Goal: Task Accomplishment & Management: Use online tool/utility

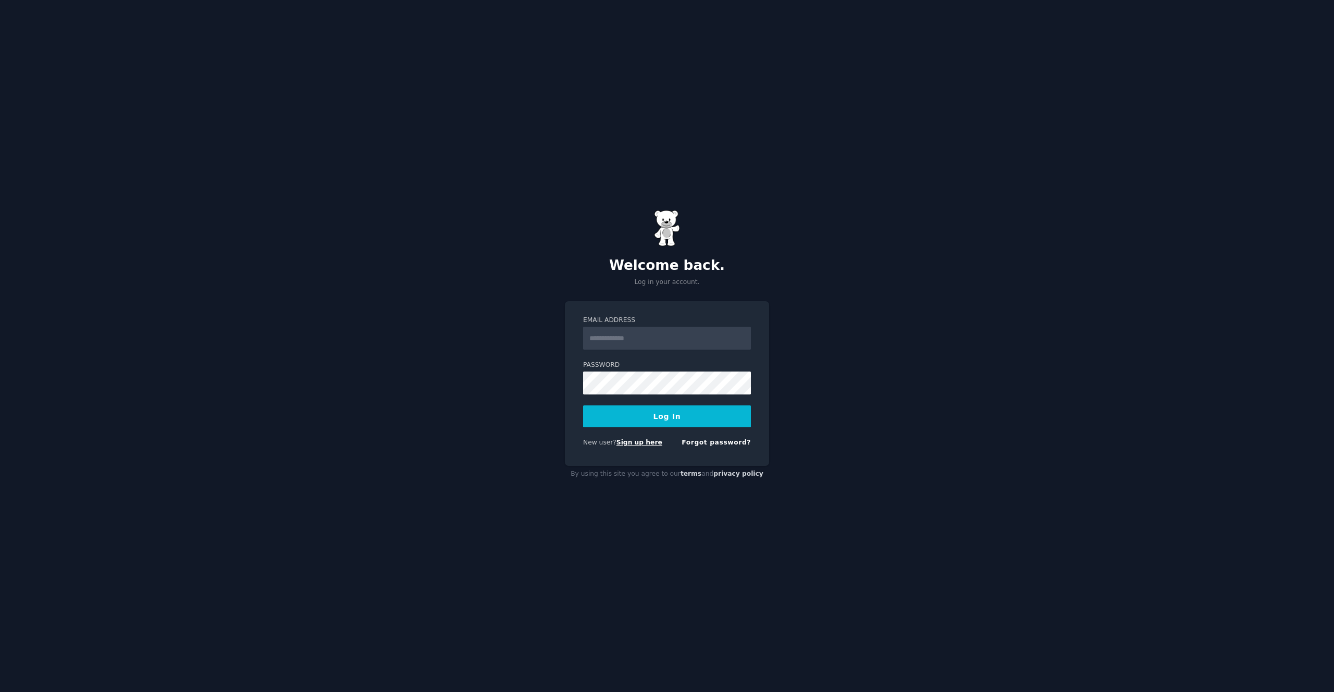
click at [646, 444] on link "Sign up here" at bounding box center [639, 442] width 46 height 7
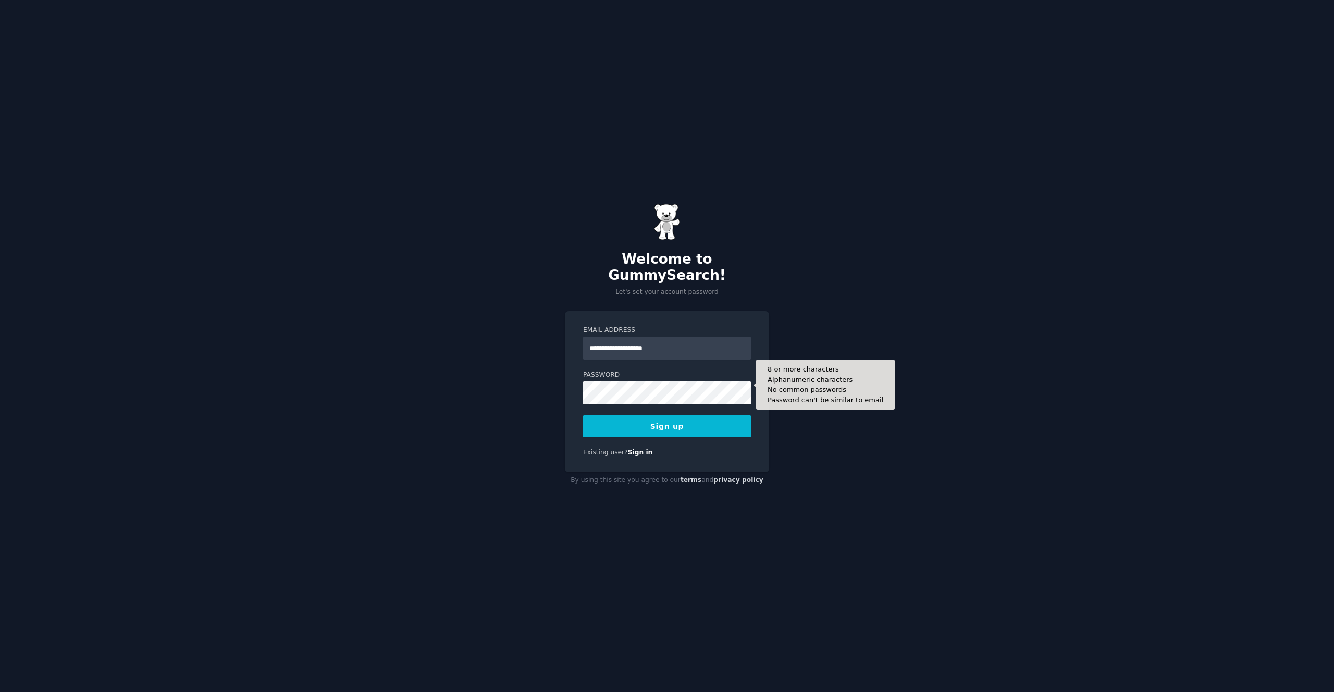
type input "**********"
drag, startPoint x: 626, startPoint y: 342, endPoint x: 545, endPoint y: 342, distance: 81.3
click at [545, 342] on div "**********" at bounding box center [667, 346] width 1334 height 692
drag, startPoint x: 679, startPoint y: 343, endPoint x: 456, endPoint y: 333, distance: 223.2
click at [456, 333] on div "**********" at bounding box center [667, 346] width 1334 height 692
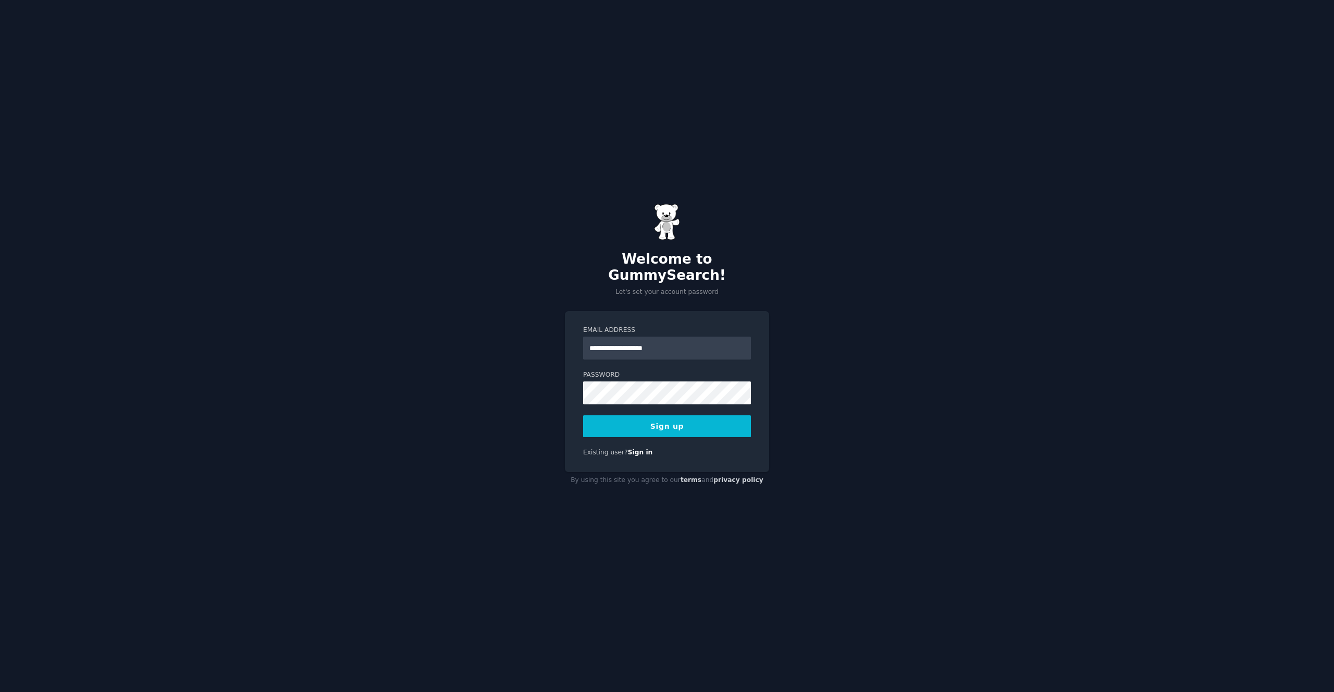
click at [623, 415] on button "Sign up" at bounding box center [667, 426] width 168 height 22
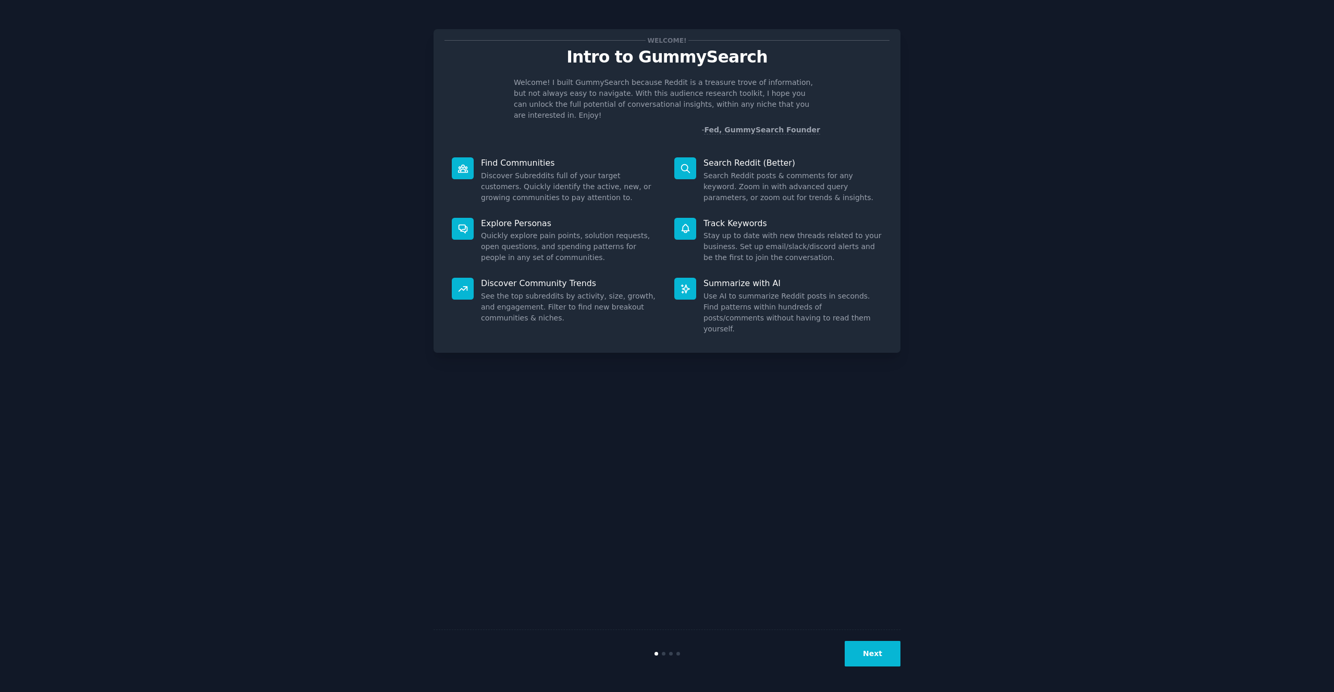
click at [864, 647] on button "Next" at bounding box center [873, 654] width 56 height 26
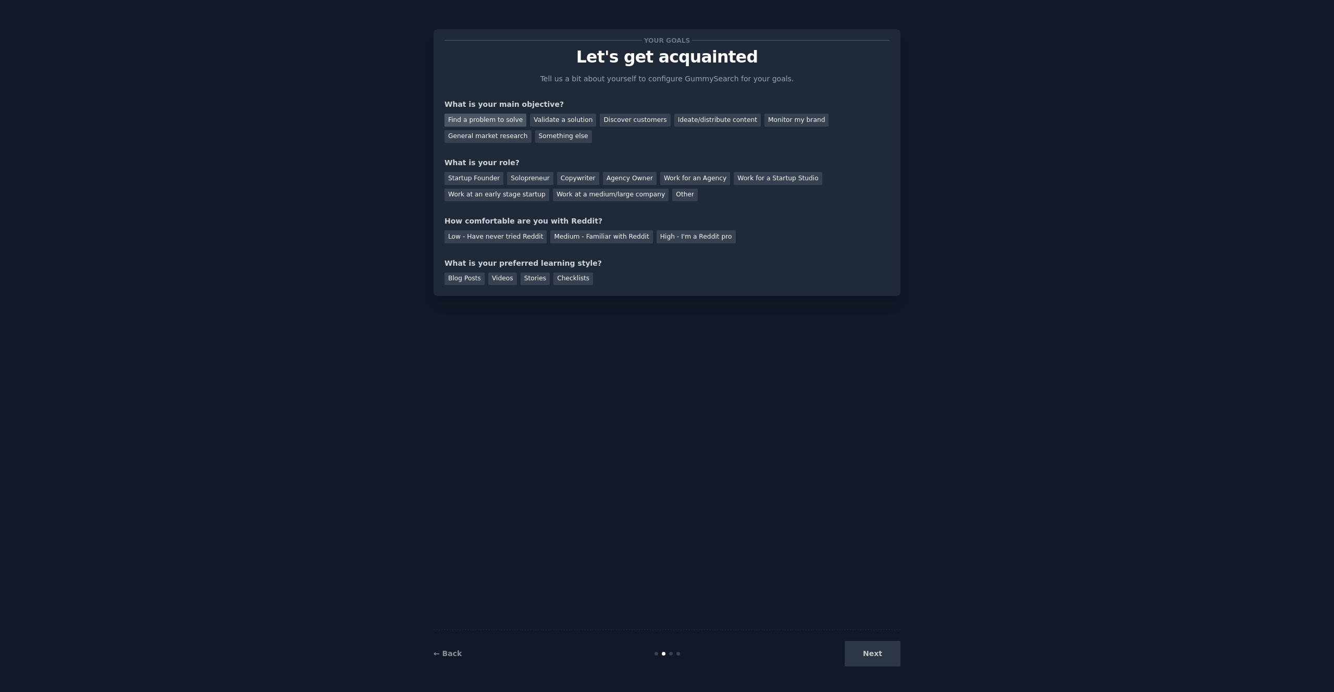
click at [477, 119] on div "Find a problem to solve" at bounding box center [485, 120] width 82 height 13
click at [549, 119] on div "Validate a solution" at bounding box center [563, 120] width 66 height 13
click at [484, 116] on div "Find a problem to solve" at bounding box center [485, 120] width 82 height 13
click at [545, 116] on div "Validate a solution" at bounding box center [563, 120] width 66 height 13
click at [455, 177] on div "Startup Founder" at bounding box center [473, 178] width 59 height 13
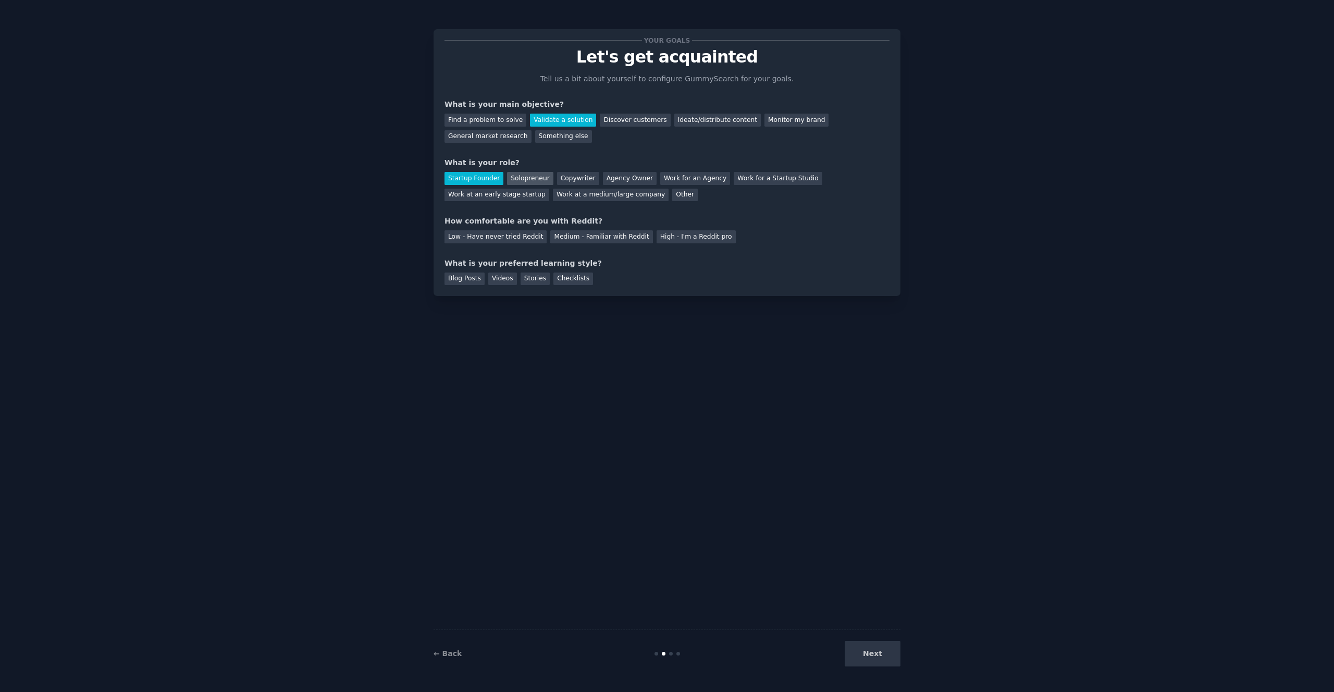
click at [516, 175] on div "Solopreneur" at bounding box center [530, 178] width 46 height 13
click at [628, 240] on div "Medium - Familiar with Reddit" at bounding box center [601, 236] width 102 height 13
click at [506, 280] on div "Videos" at bounding box center [502, 278] width 29 height 13
click at [869, 648] on button "Next" at bounding box center [873, 654] width 56 height 26
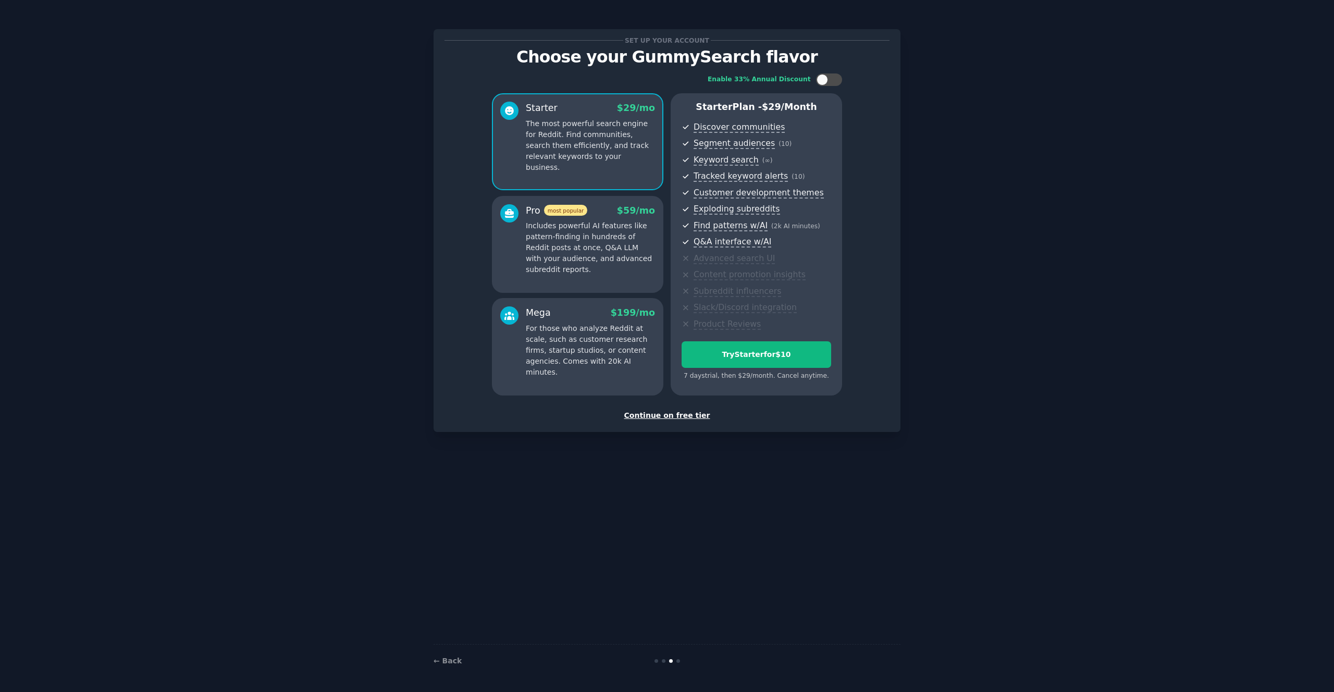
click at [686, 417] on div "Continue on free tier" at bounding box center [666, 415] width 445 height 11
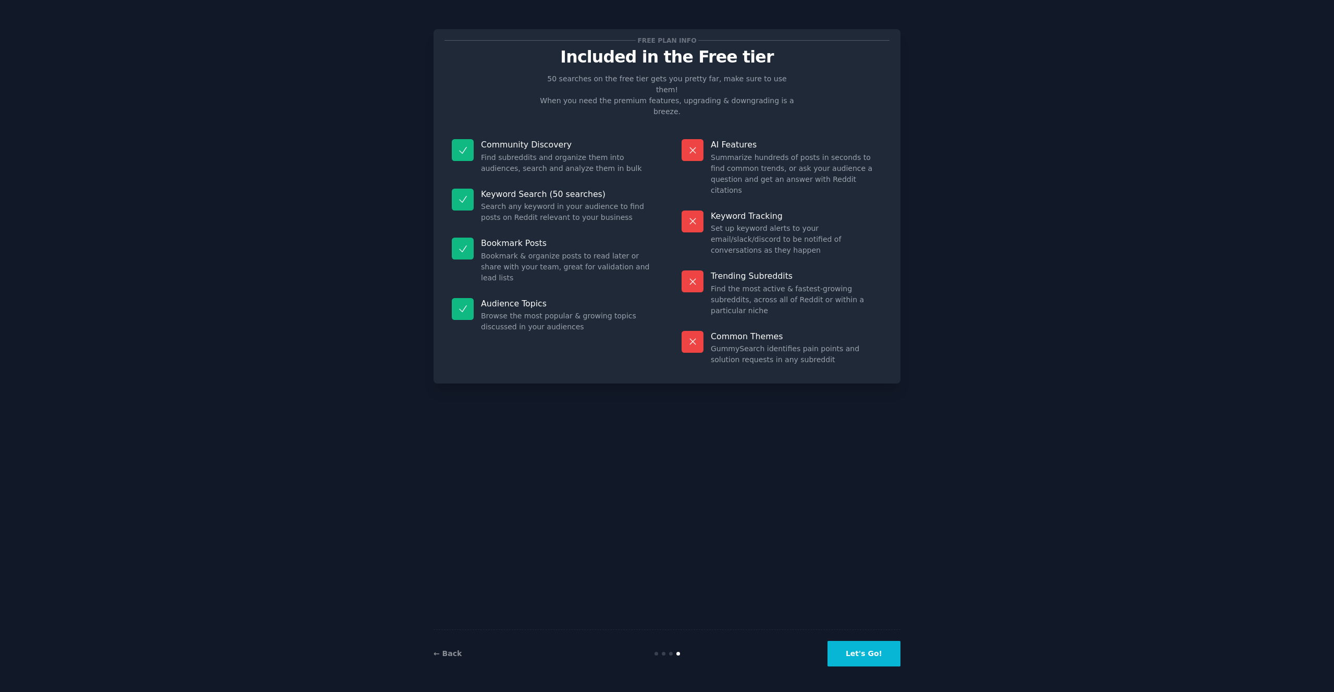
click at [870, 652] on button "Let's Go!" at bounding box center [863, 654] width 73 height 26
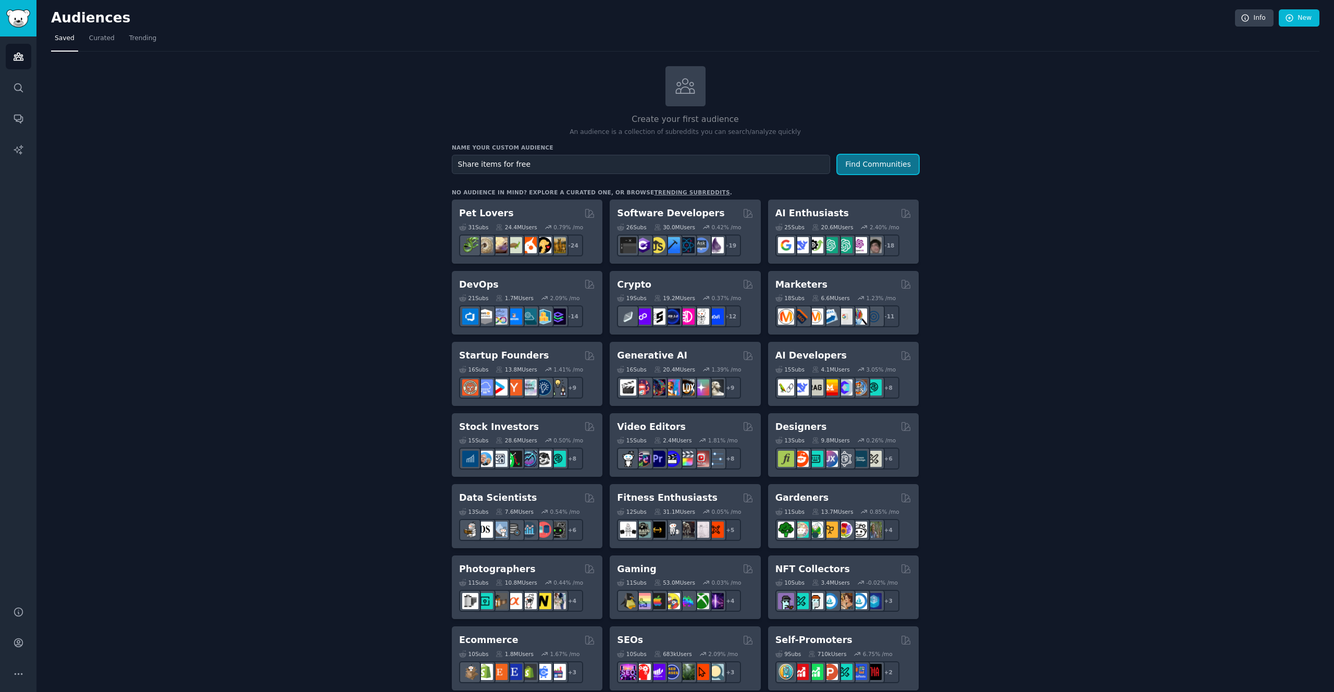
click at [885, 166] on button "Find Communities" at bounding box center [877, 164] width 81 height 19
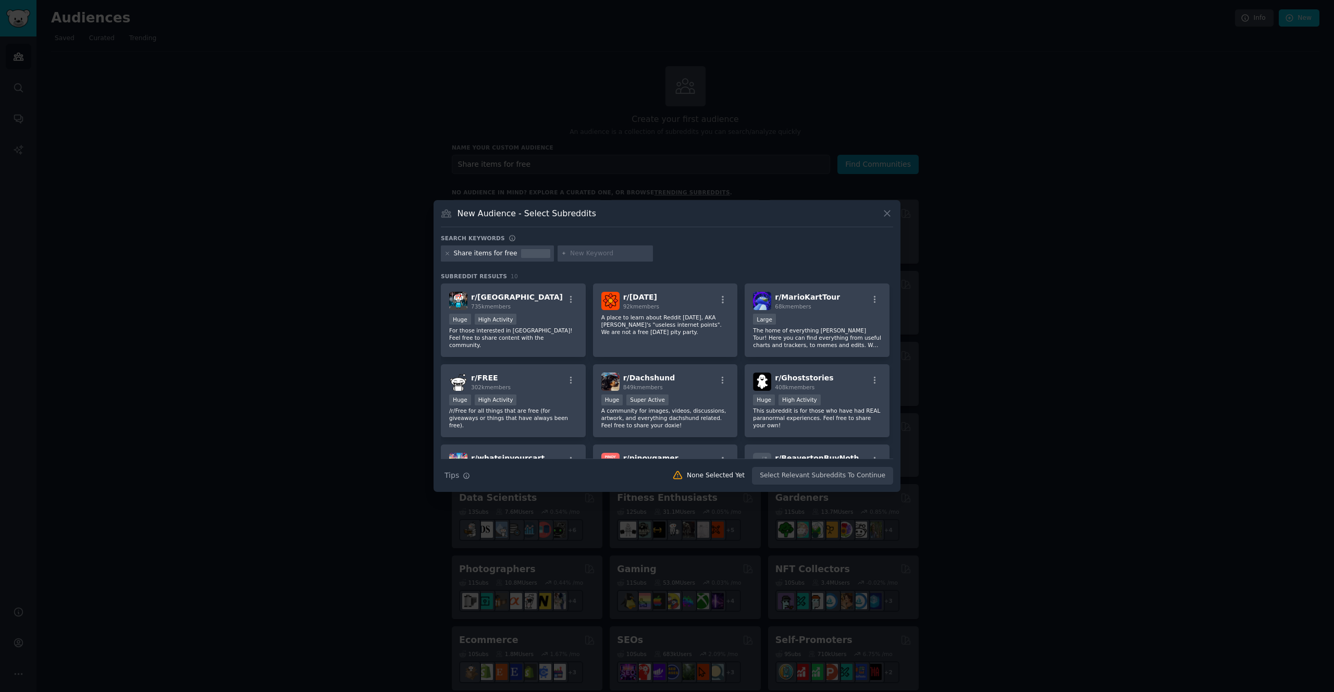
click at [884, 213] on icon at bounding box center [887, 213] width 11 height 11
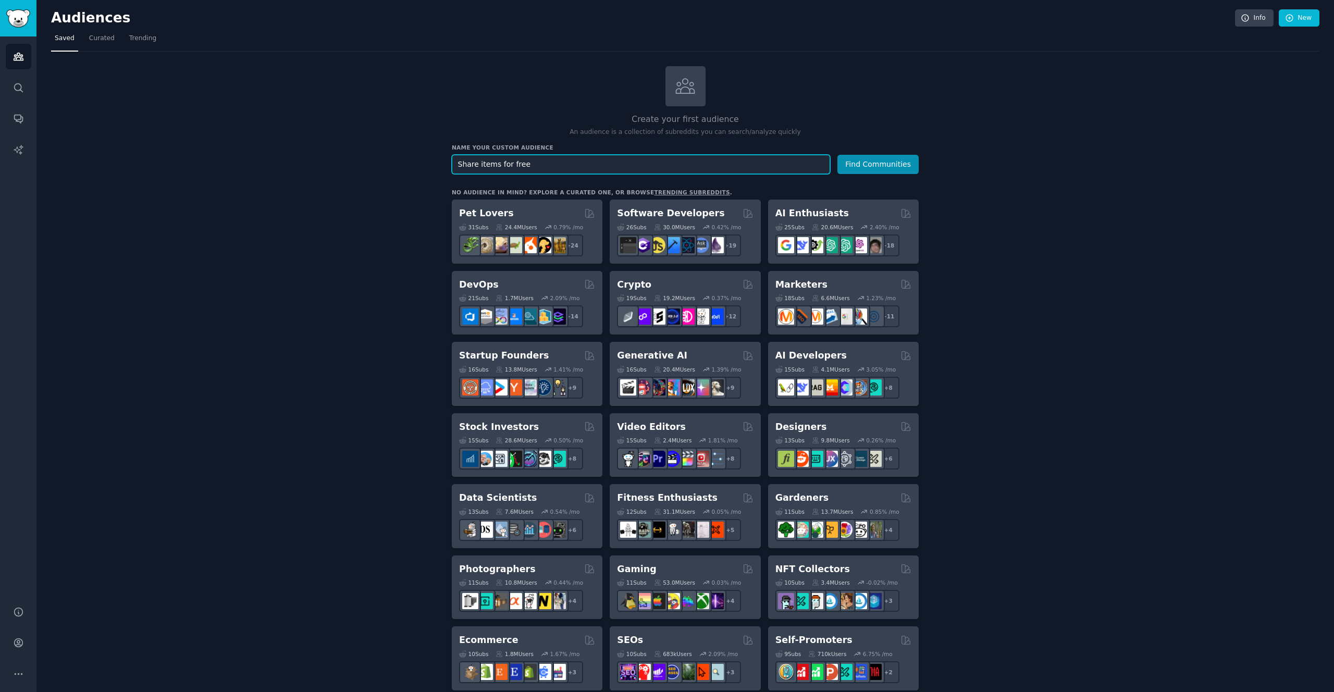
drag, startPoint x: 547, startPoint y: 162, endPoint x: 370, endPoint y: 154, distance: 176.8
click at [371, 154] on div "Create your first audience An audience is a collection of subreddits you can se…" at bounding box center [685, 633] width 1268 height 1135
type input "share"
click at [888, 166] on button "Find Communities" at bounding box center [877, 164] width 81 height 19
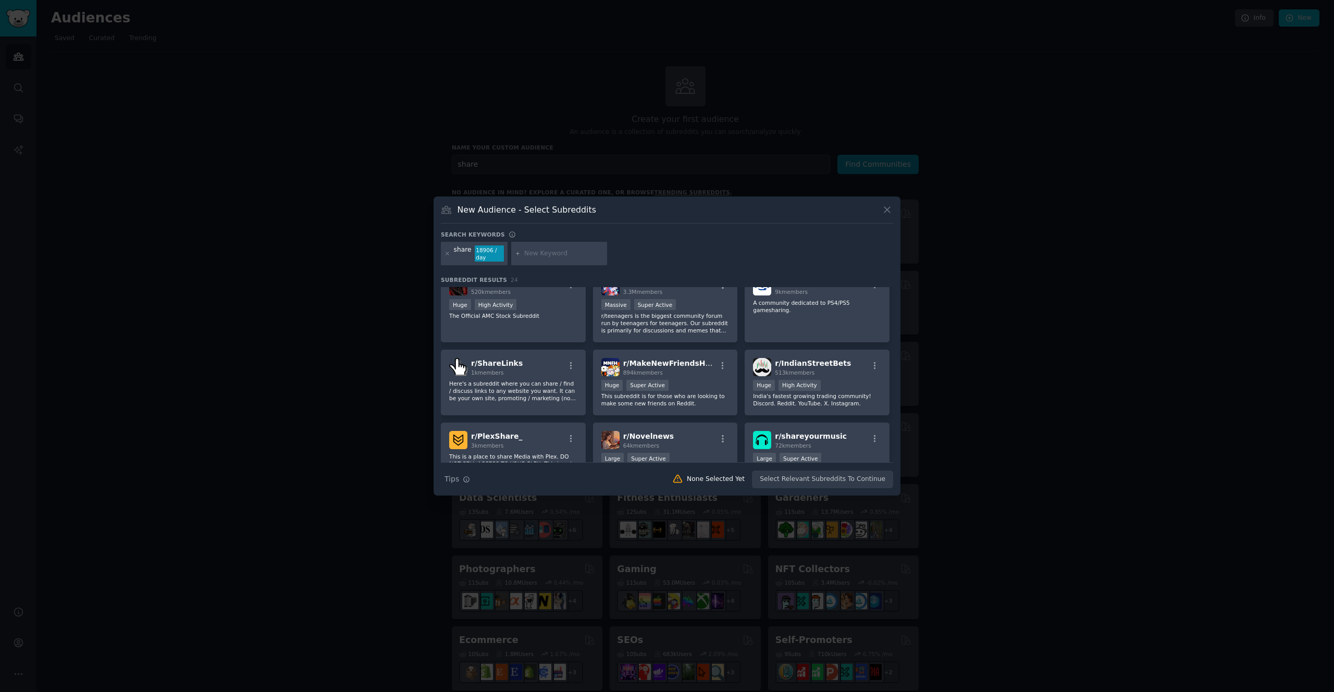
scroll to position [181, 0]
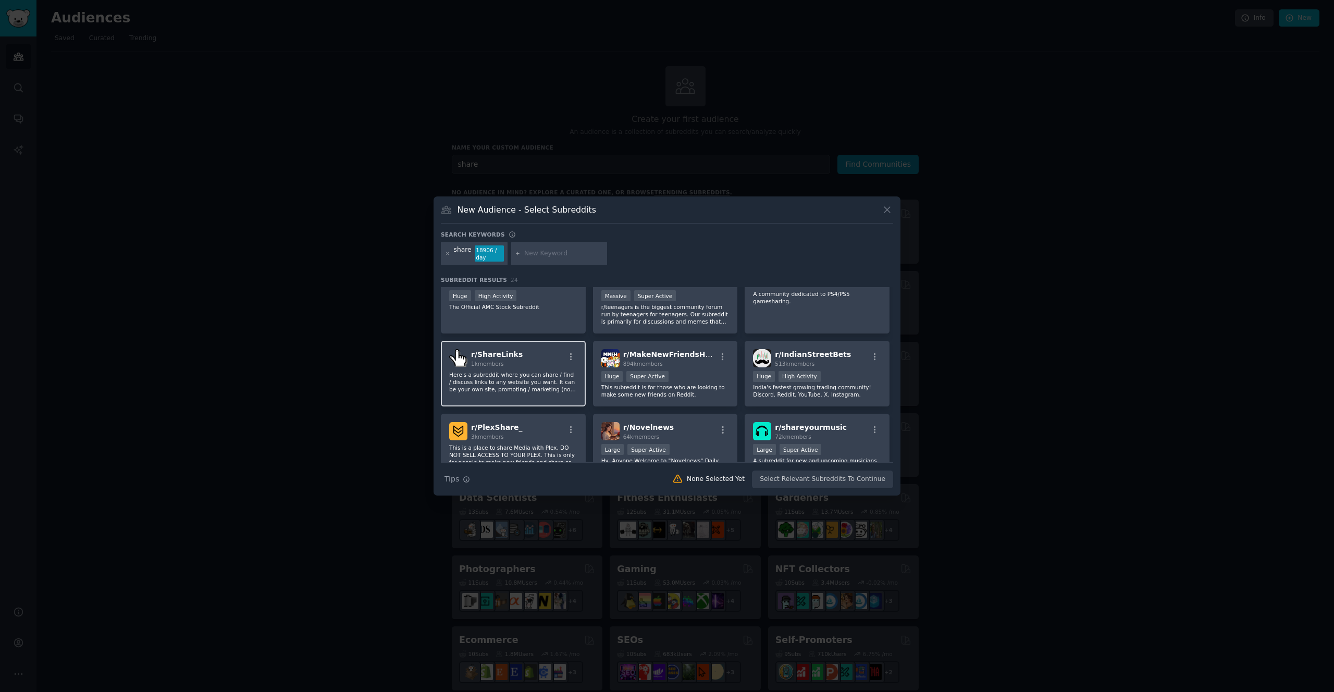
click at [481, 373] on p "Here's a subreddit where you can share / find / discuss links to any website yo…" at bounding box center [513, 382] width 128 height 22
click at [869, 481] on button "Create Audience" at bounding box center [859, 479] width 69 height 18
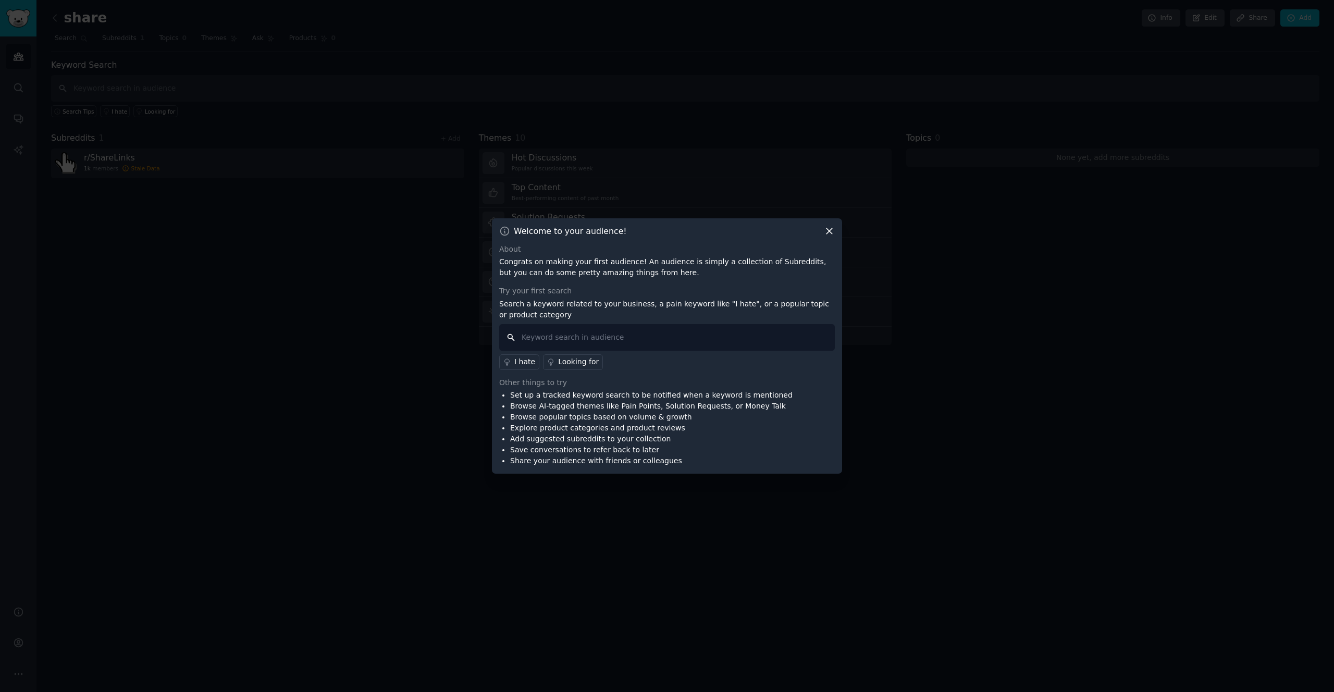
click at [584, 337] on input "text" at bounding box center [667, 337] width 336 height 27
type input "need"
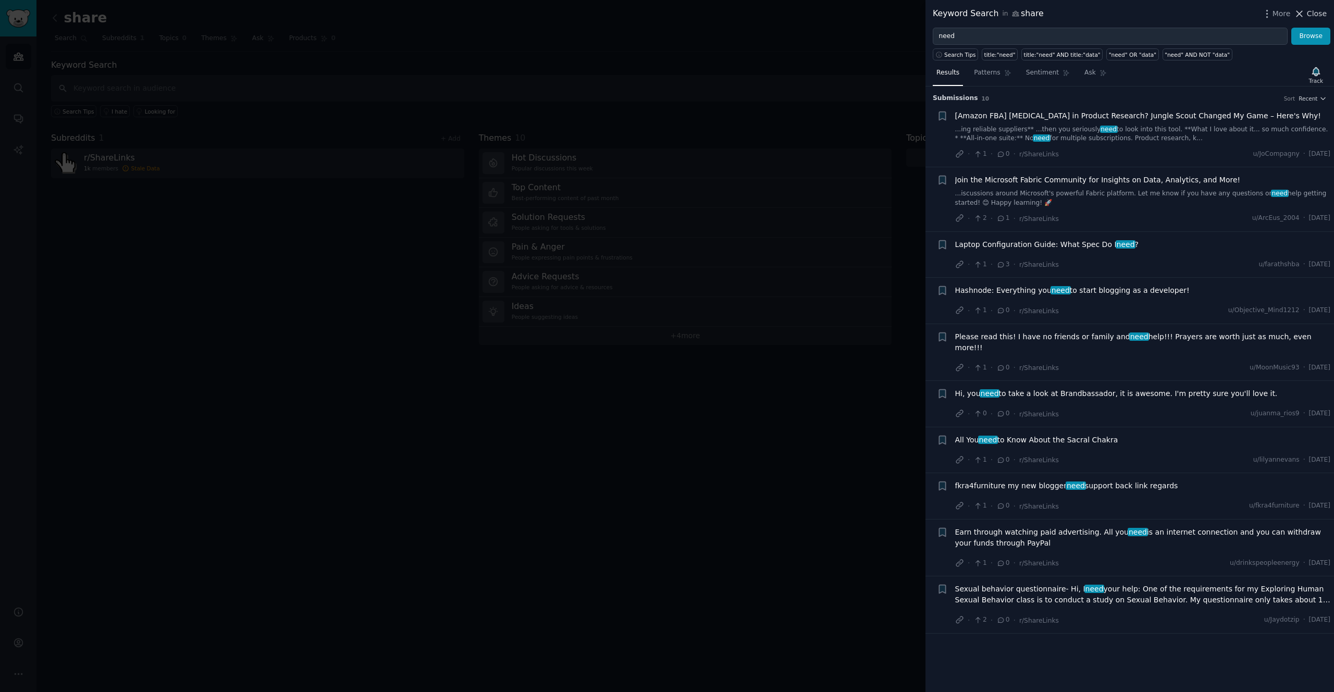
click at [1312, 18] on span "Close" at bounding box center [1317, 13] width 20 height 11
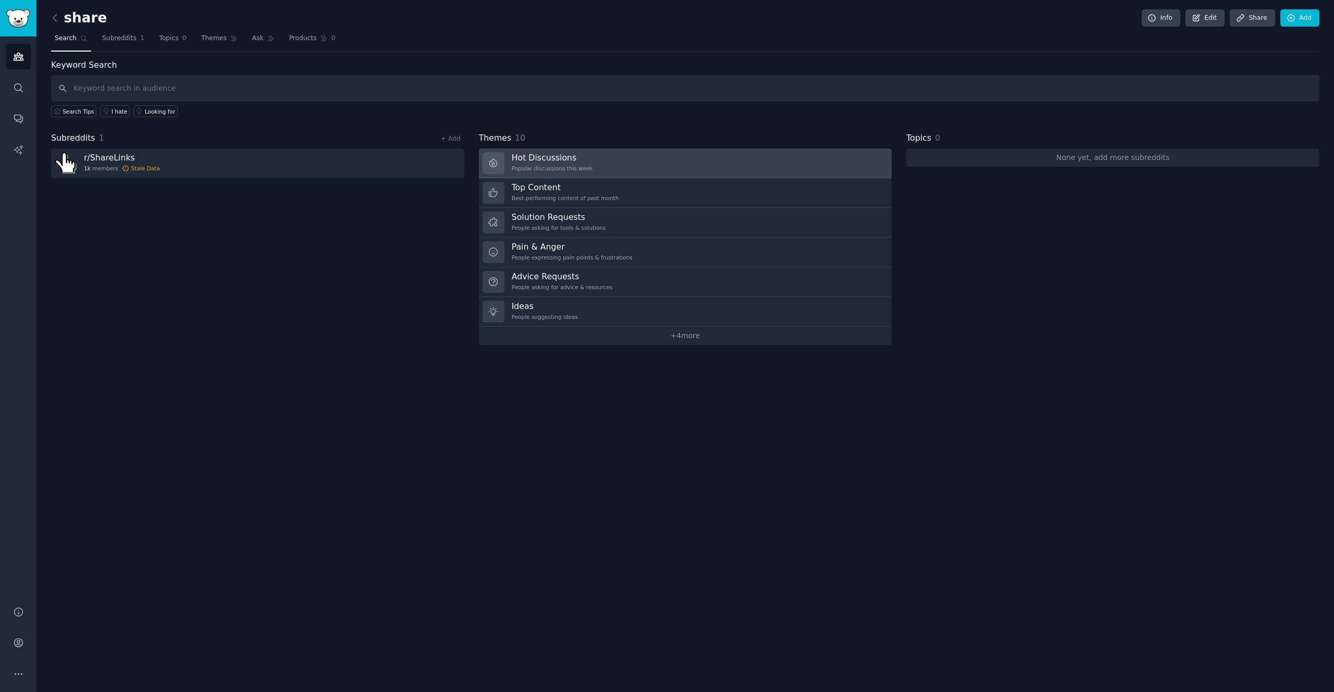
click at [591, 164] on link "Hot Discussions Popular discussions this week" at bounding box center [685, 163] width 413 height 30
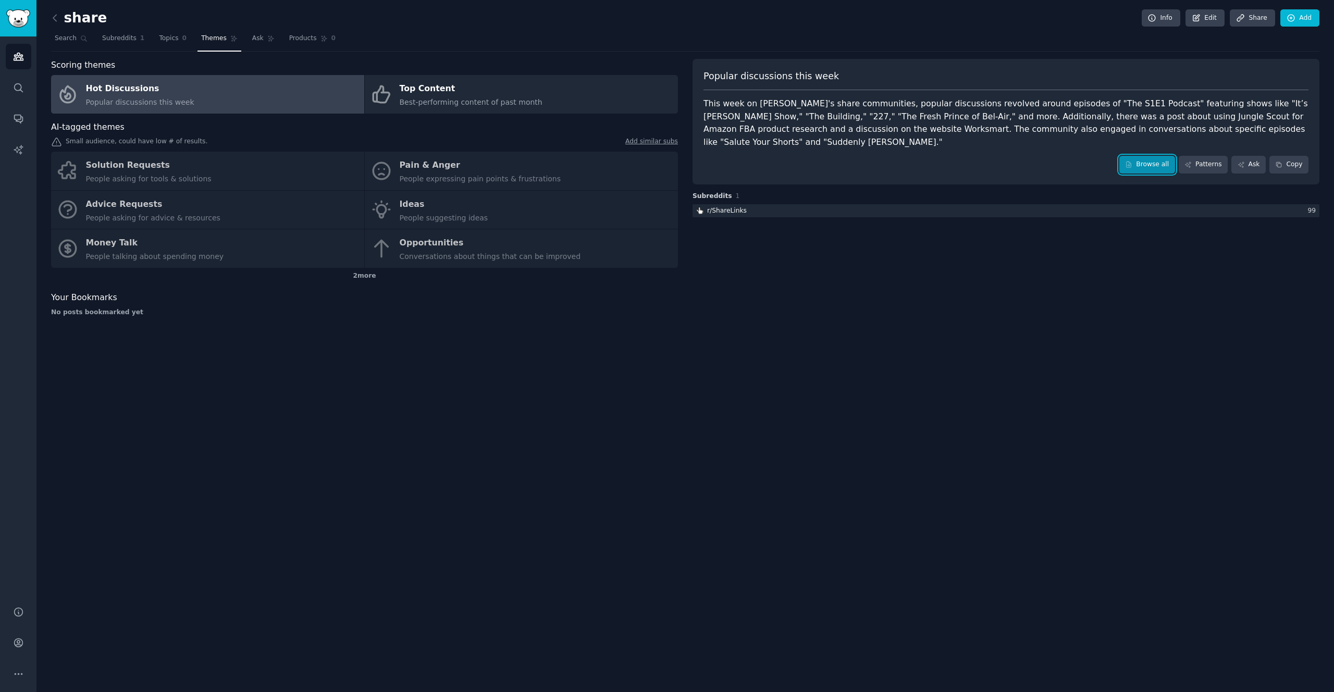
click at [1143, 156] on link "Browse all" at bounding box center [1147, 165] width 56 height 18
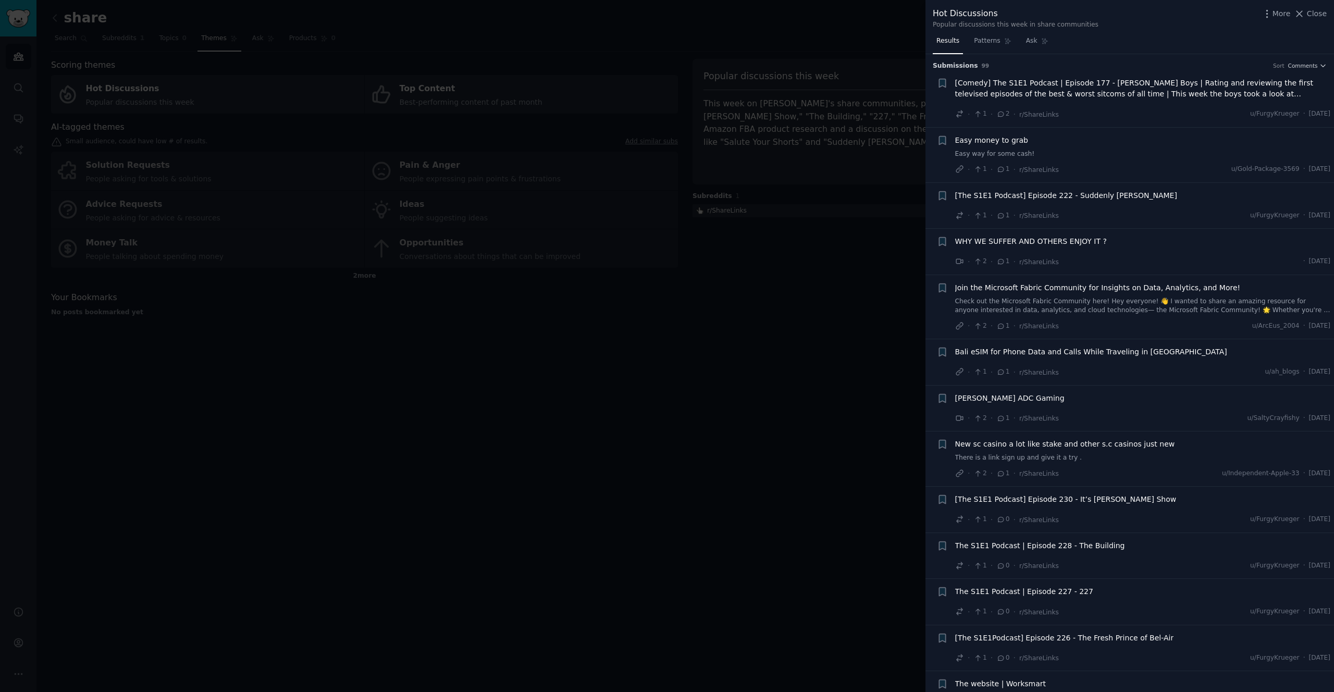
click at [1057, 241] on span "WHY WE SUFFER AND OTHERS ENJOY IT ?" at bounding box center [1031, 241] width 152 height 11
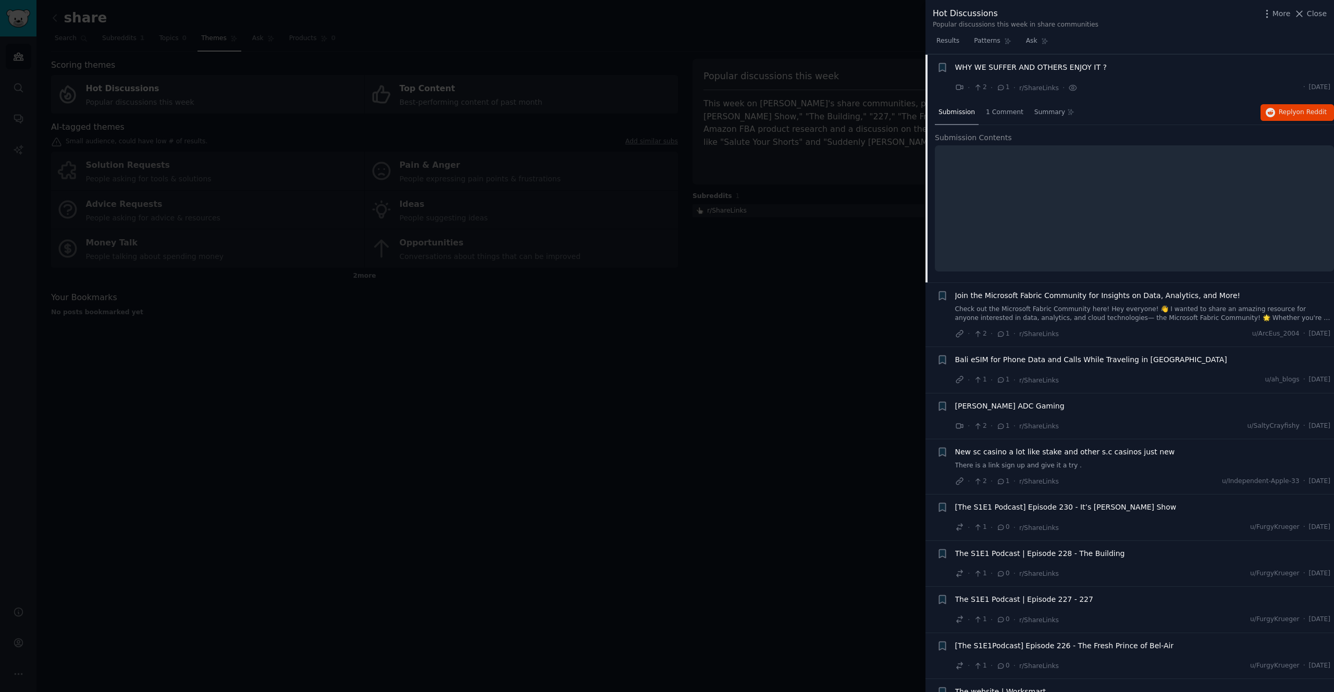
scroll to position [175, 0]
click at [428, 385] on div at bounding box center [667, 346] width 1334 height 692
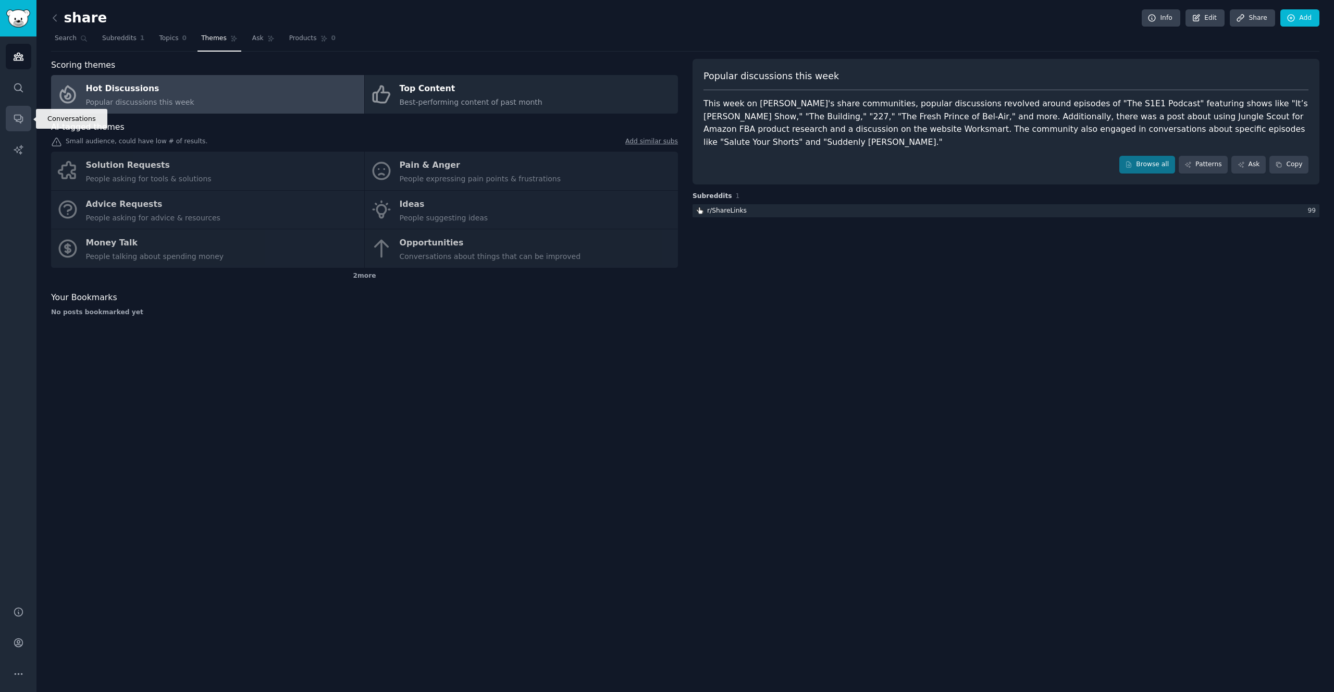
click at [19, 122] on icon "Sidebar" at bounding box center [18, 118] width 11 height 11
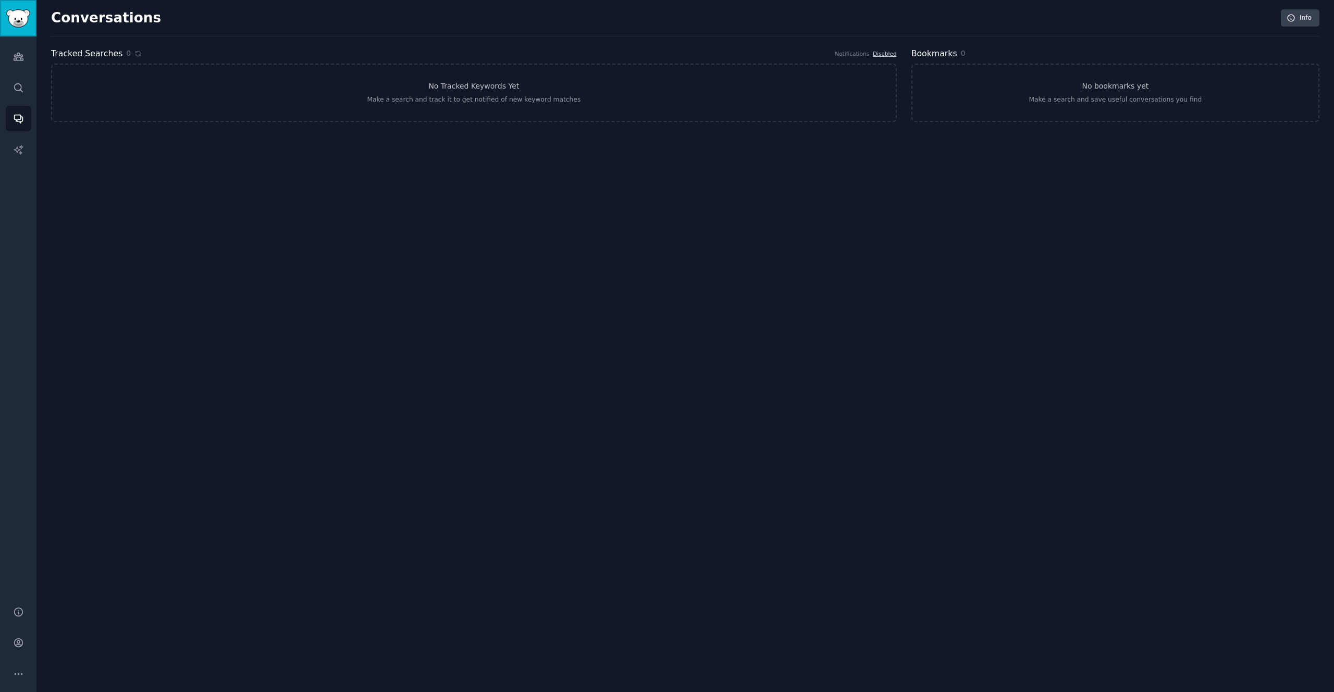
click at [20, 15] on img "Sidebar" at bounding box center [18, 18] width 24 height 18
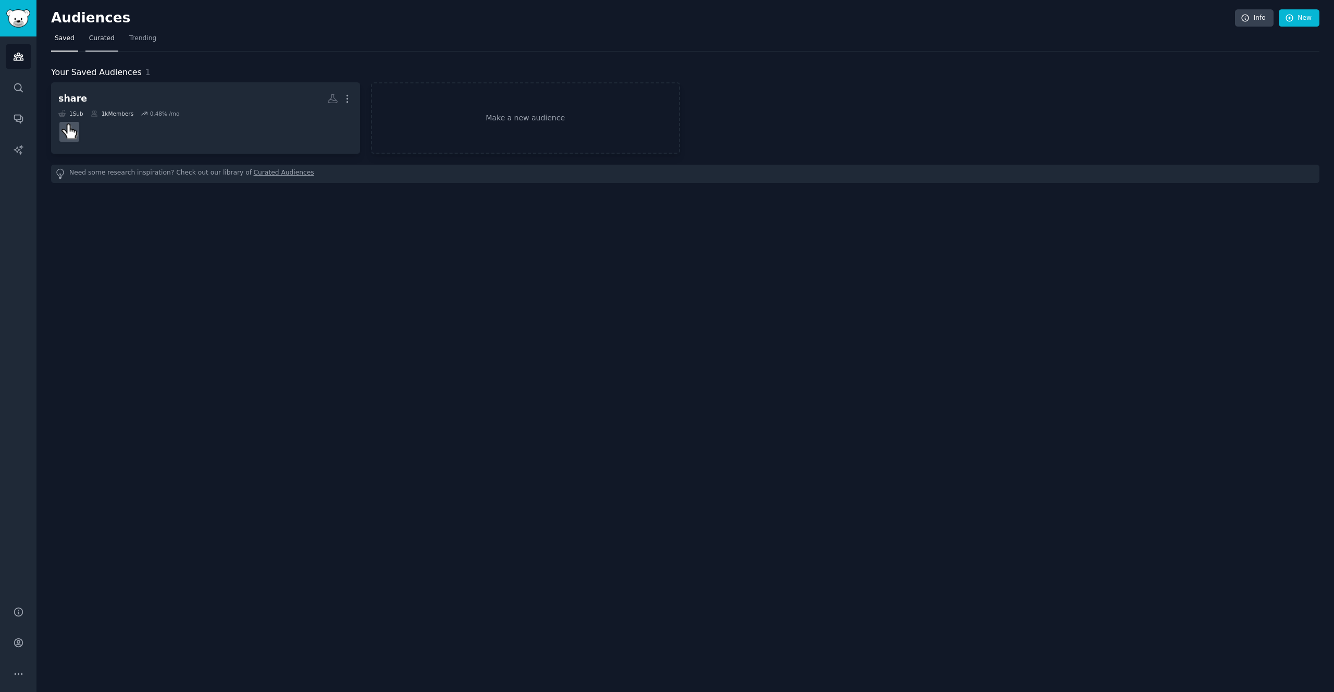
click at [100, 36] on span "Curated" at bounding box center [102, 38] width 26 height 9
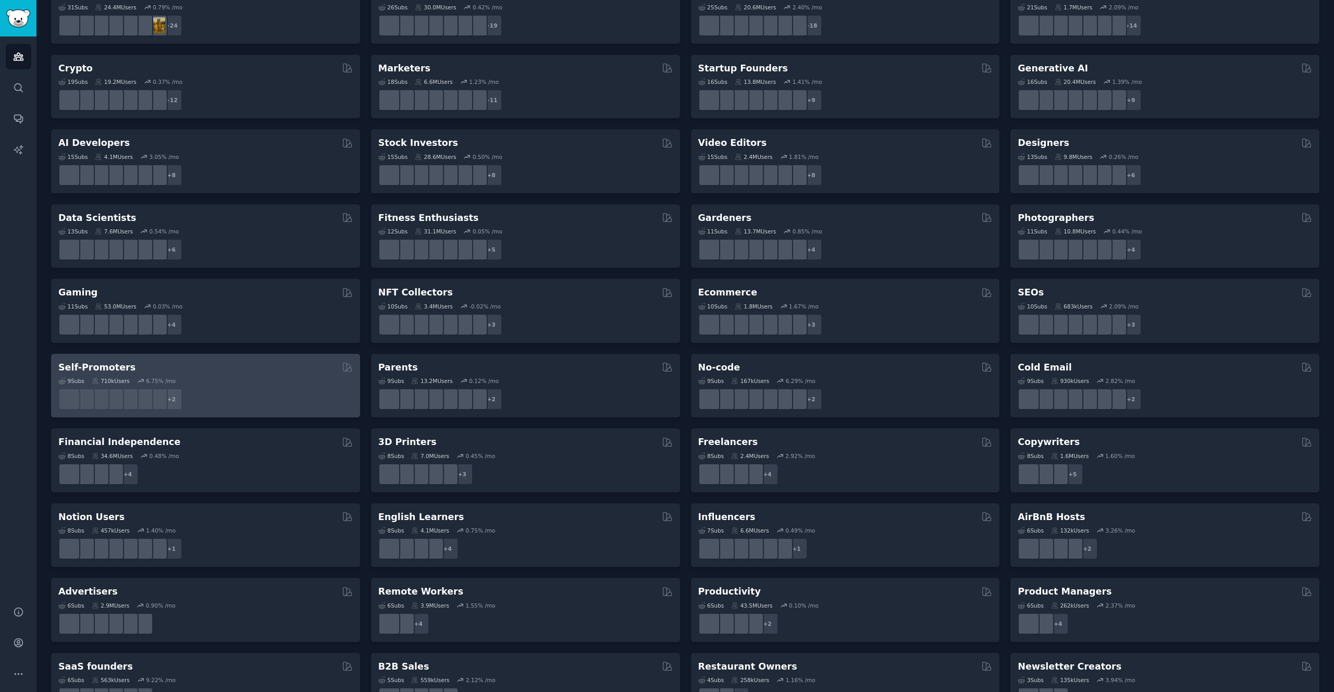
scroll to position [142, 0]
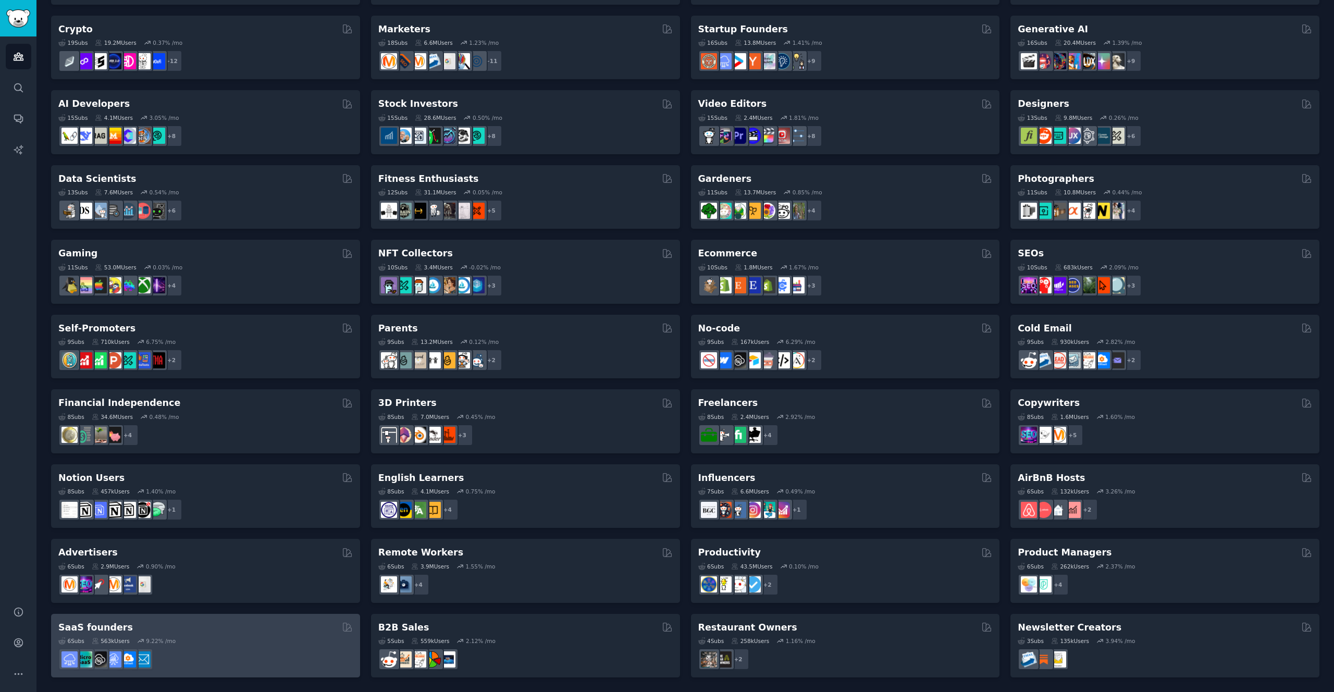
click at [276, 629] on div "SaaS founders" at bounding box center [205, 627] width 294 height 13
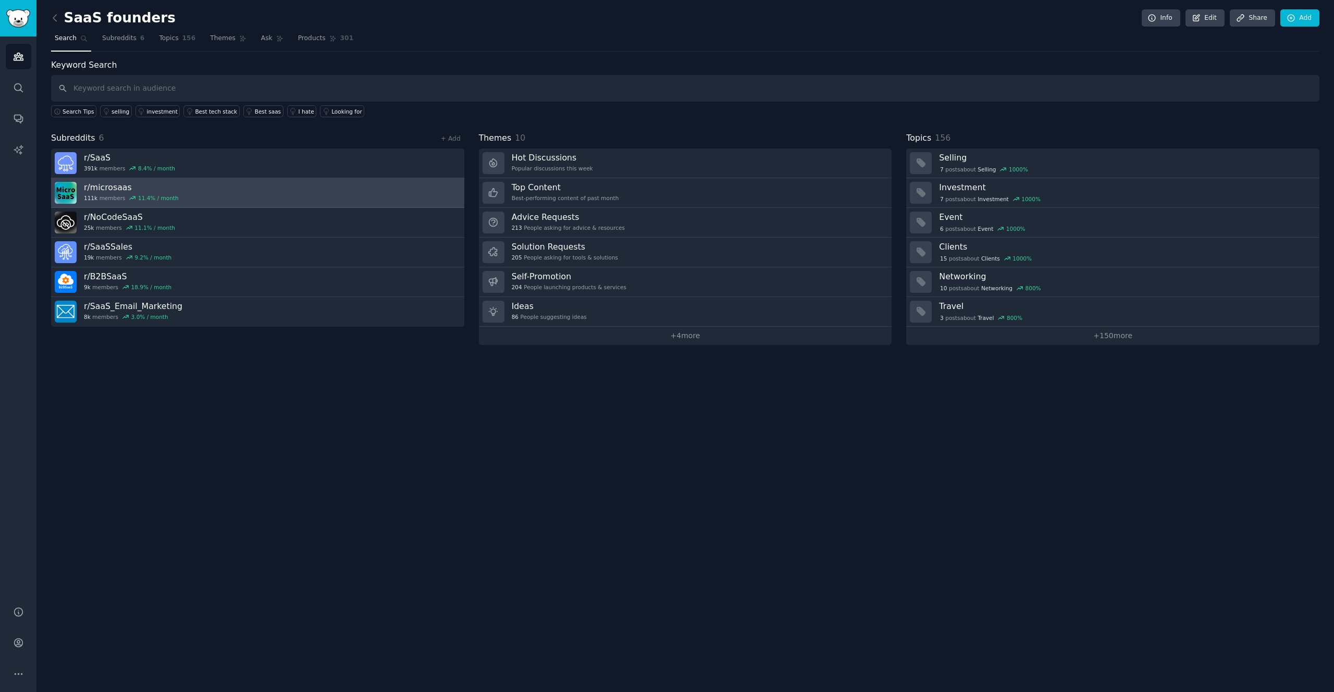
click at [238, 200] on link "r/ microsaas 111k members 11.4 % / month" at bounding box center [257, 193] width 413 height 30
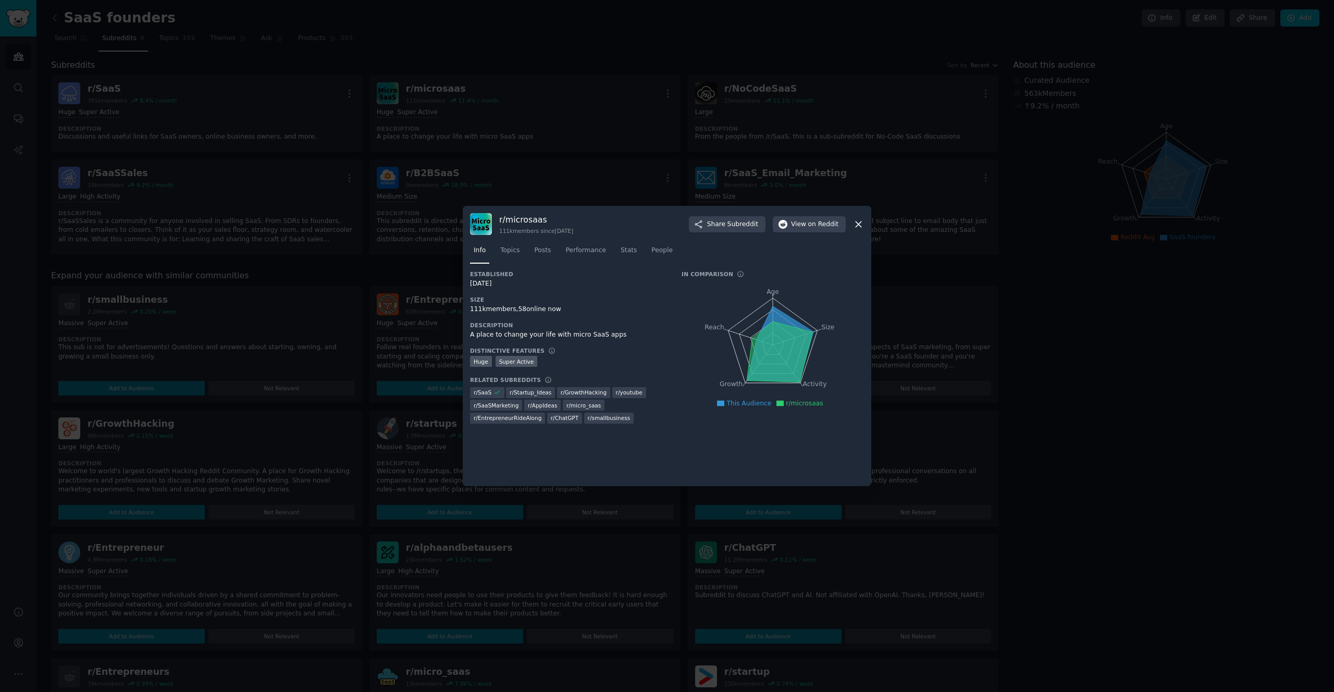
click at [858, 225] on icon at bounding box center [859, 224] width 6 height 6
click at [795, 224] on span "View on Reddit" at bounding box center [814, 224] width 47 height 9
